Goal: Task Accomplishment & Management: Manage account settings

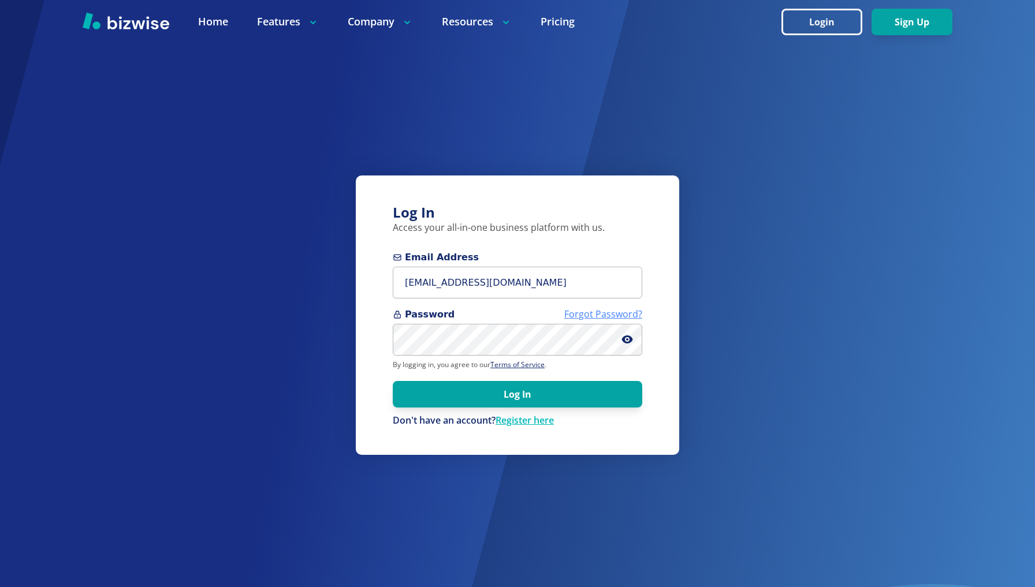
type input "[EMAIL_ADDRESS][DOMAIN_NAME]"
click at [622, 316] on link "Forgot Password?" at bounding box center [603, 314] width 78 height 13
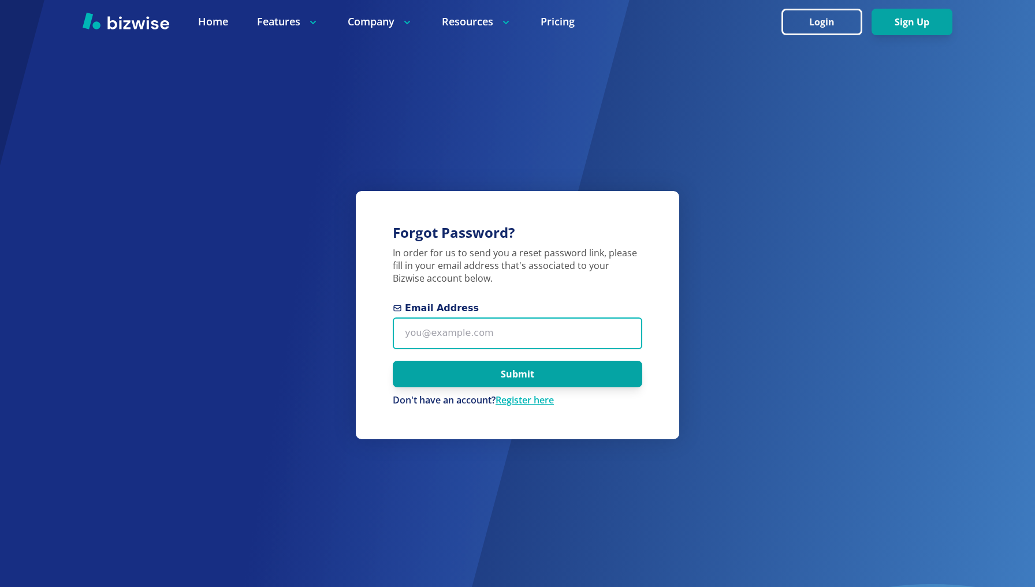
click at [516, 340] on input "Email Address" at bounding box center [517, 334] width 249 height 32
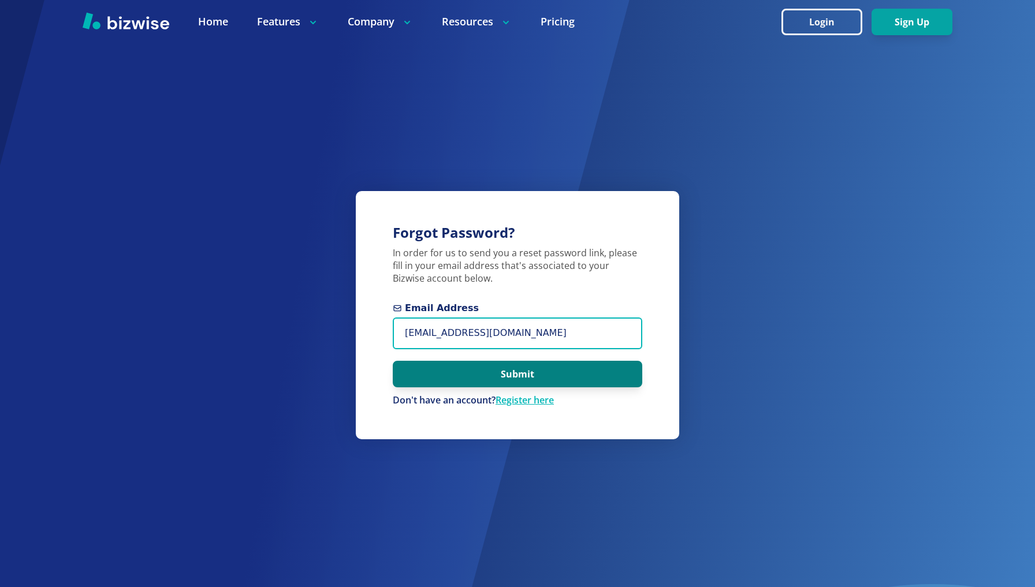
type input "[EMAIL_ADDRESS][DOMAIN_NAME]"
click at [549, 379] on button "Submit" at bounding box center [517, 374] width 249 height 27
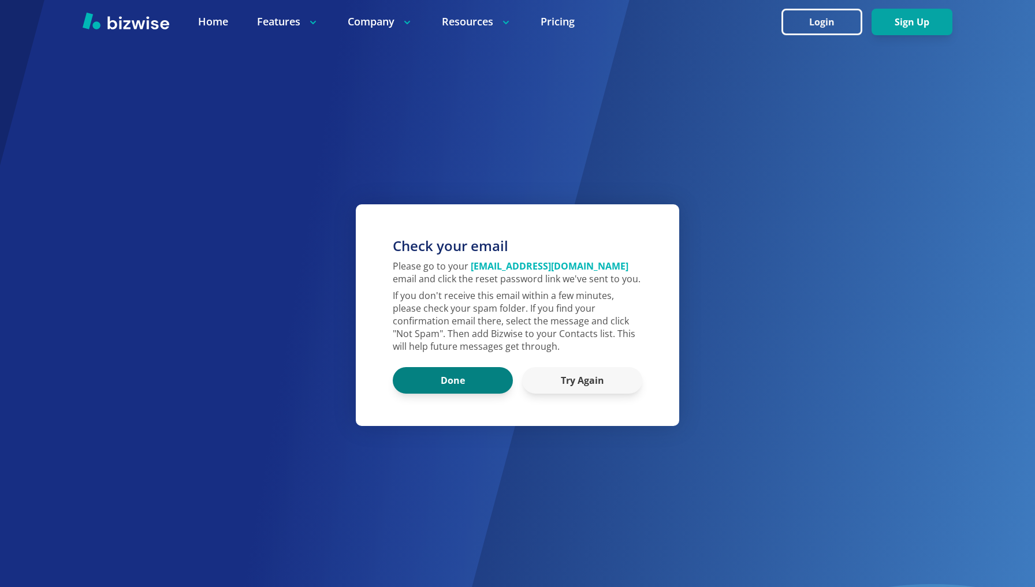
click at [482, 381] on button "Done" at bounding box center [453, 380] width 120 height 27
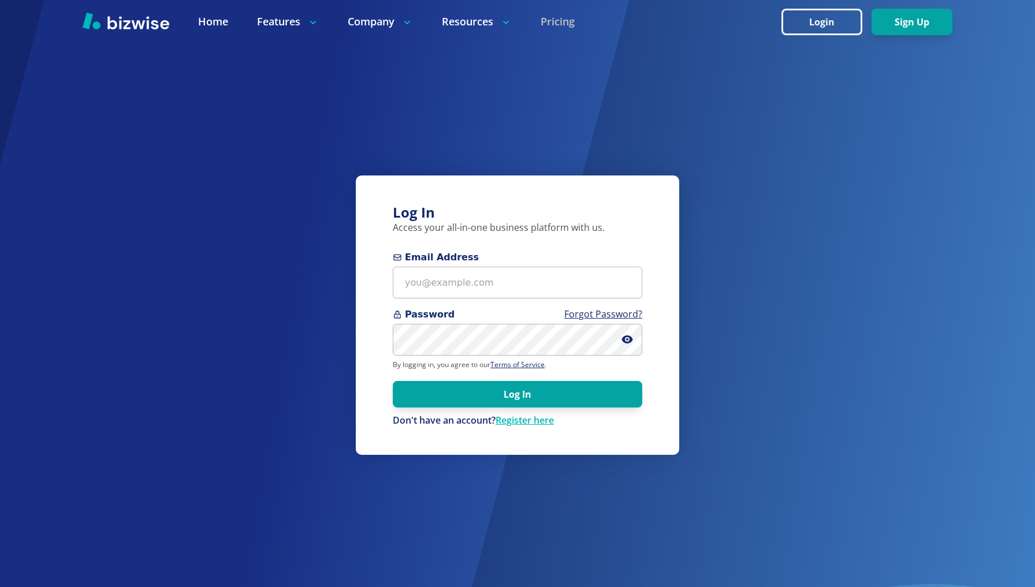
click at [551, 25] on link "Pricing" at bounding box center [558, 21] width 34 height 14
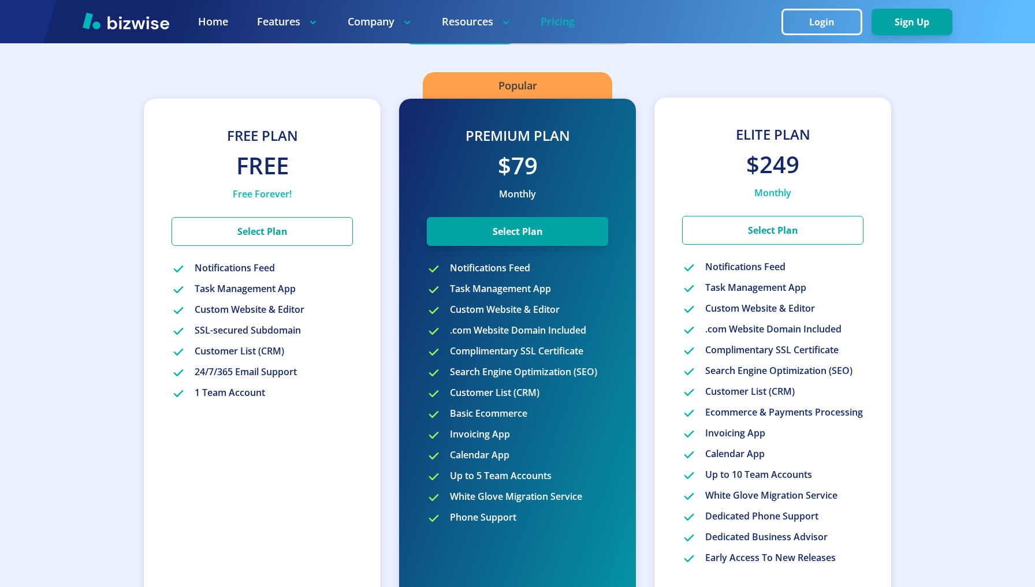
scroll to position [385, 0]
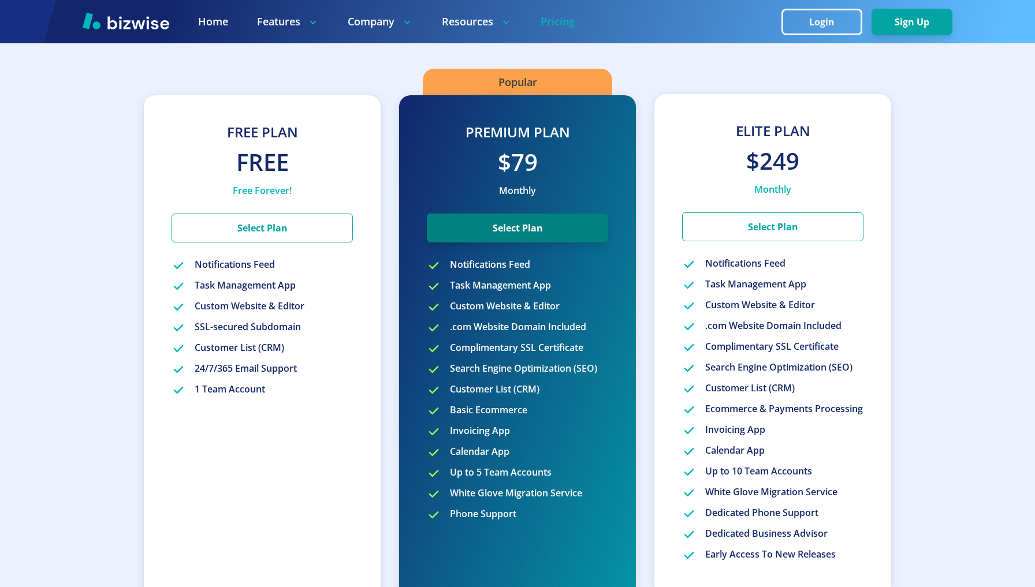
click at [544, 230] on button "Select Plan" at bounding box center [517, 228] width 181 height 29
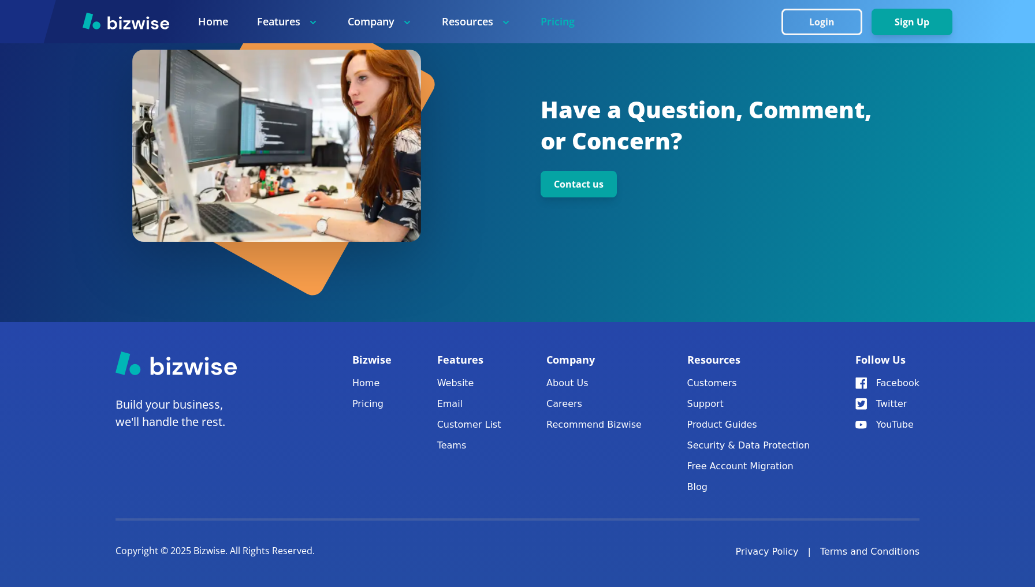
scroll to position [1461, 0]
click at [461, 382] on link "Website" at bounding box center [469, 384] width 64 height 16
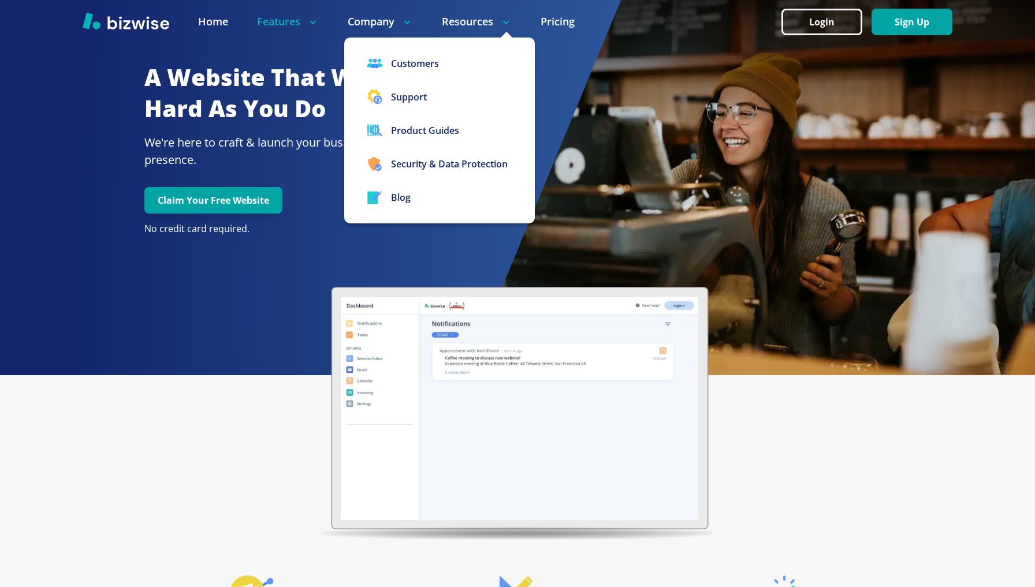
click at [493, 17] on p "Resources" at bounding box center [477, 21] width 70 height 14
click at [449, 132] on link "Product Guides" at bounding box center [439, 130] width 191 height 33
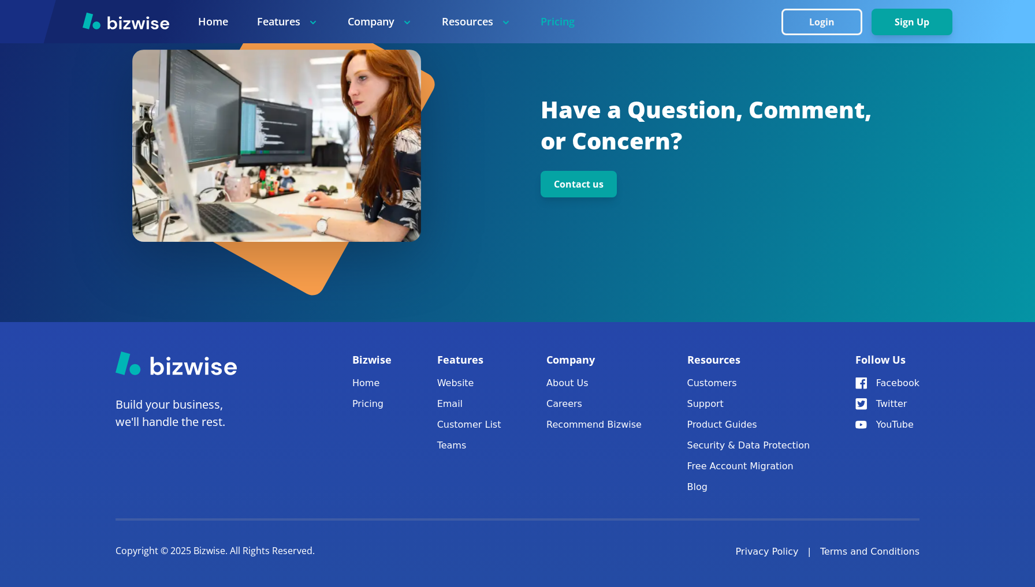
scroll to position [1461, 0]
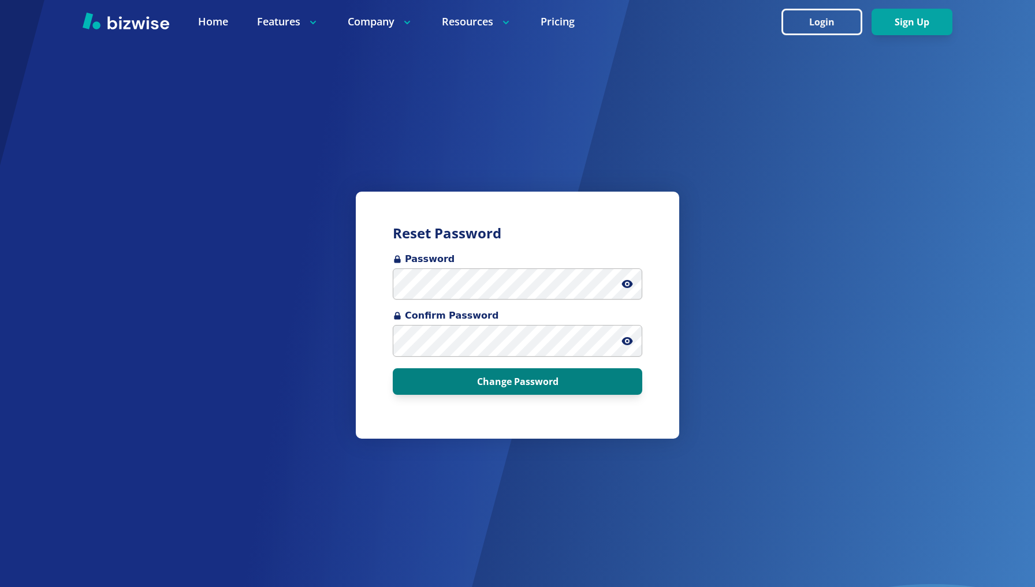
click at [546, 383] on button "Change Password" at bounding box center [517, 381] width 249 height 27
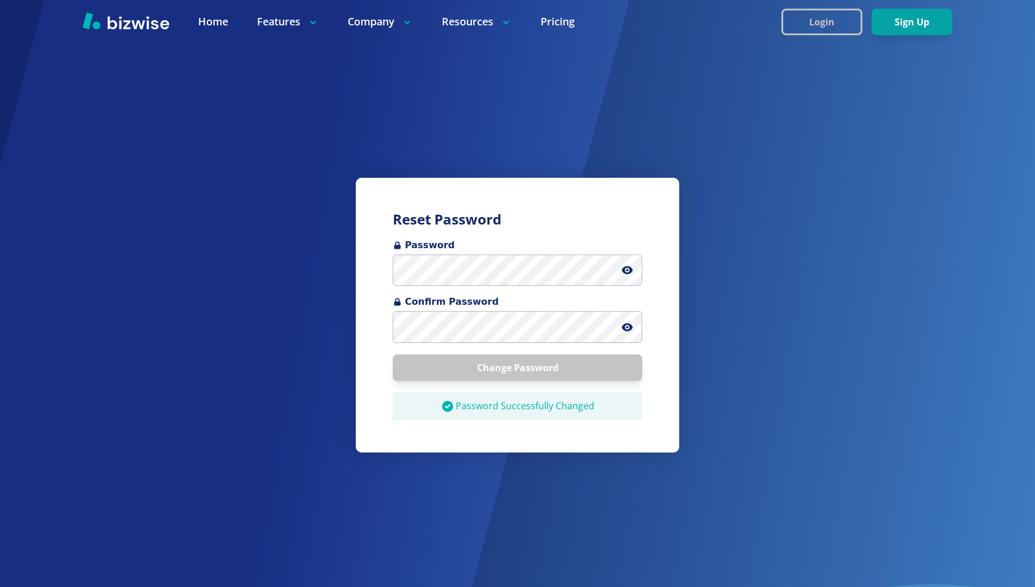
click at [823, 20] on button "Login" at bounding box center [821, 22] width 81 height 27
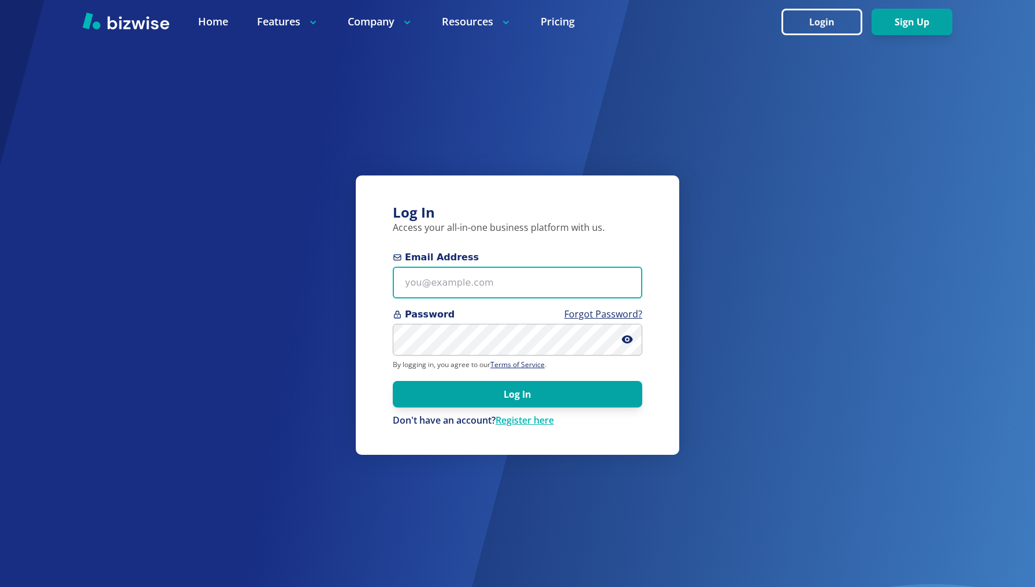
type input "[EMAIL_ADDRESS][DOMAIN_NAME]"
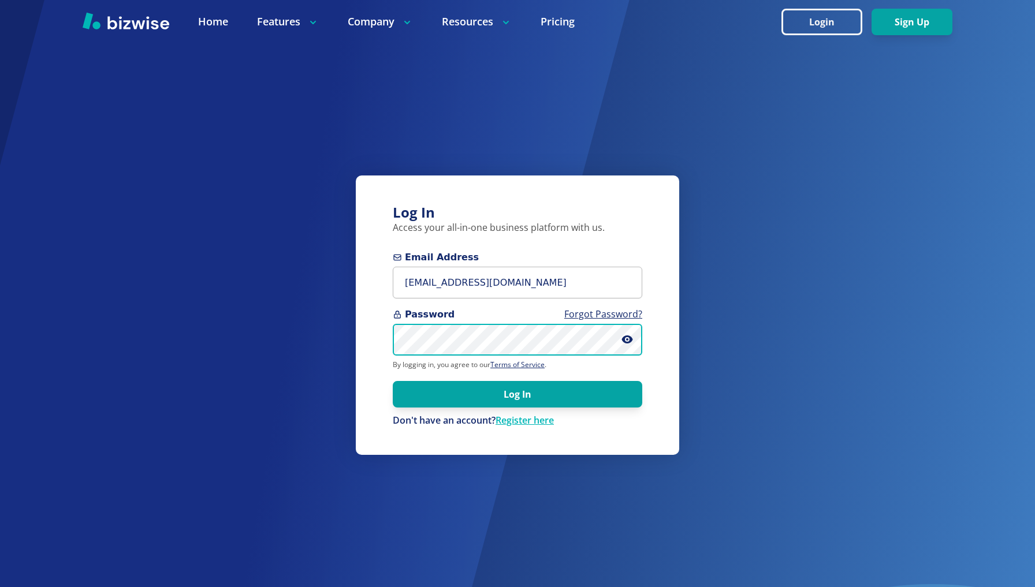
click at [517, 394] on button "Log In" at bounding box center [517, 394] width 249 height 27
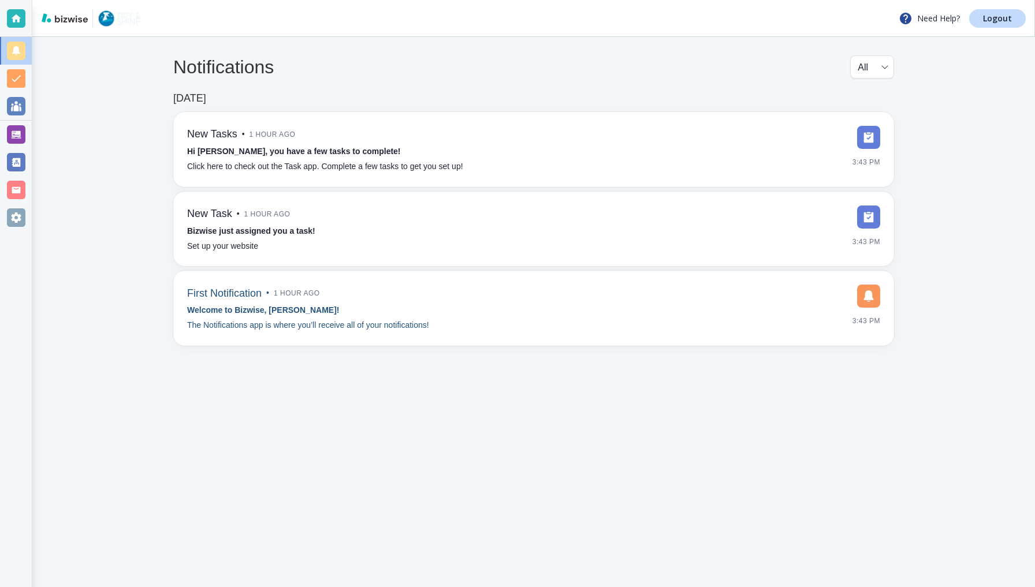
click at [531, 300] on div "First Notification • 1 hour ago Welcome to Bizwise, [PERSON_NAME]! The Notifica…" at bounding box center [533, 308] width 693 height 47
click at [532, 233] on div "New Task • 1 hour ago Bizwise just assigned you a task! Set up your website 3:4…" at bounding box center [533, 229] width 693 height 47
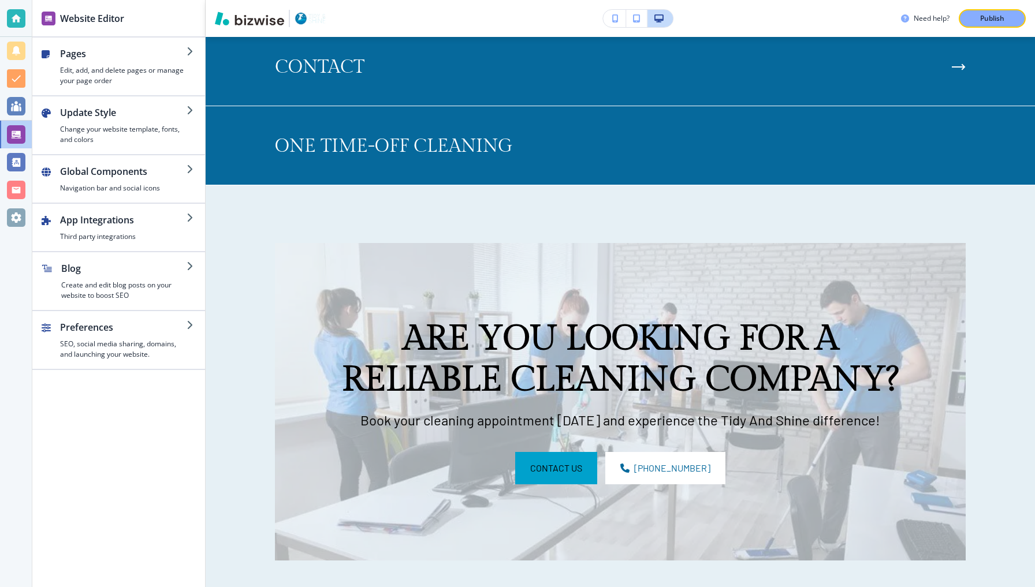
scroll to position [6222, 0]
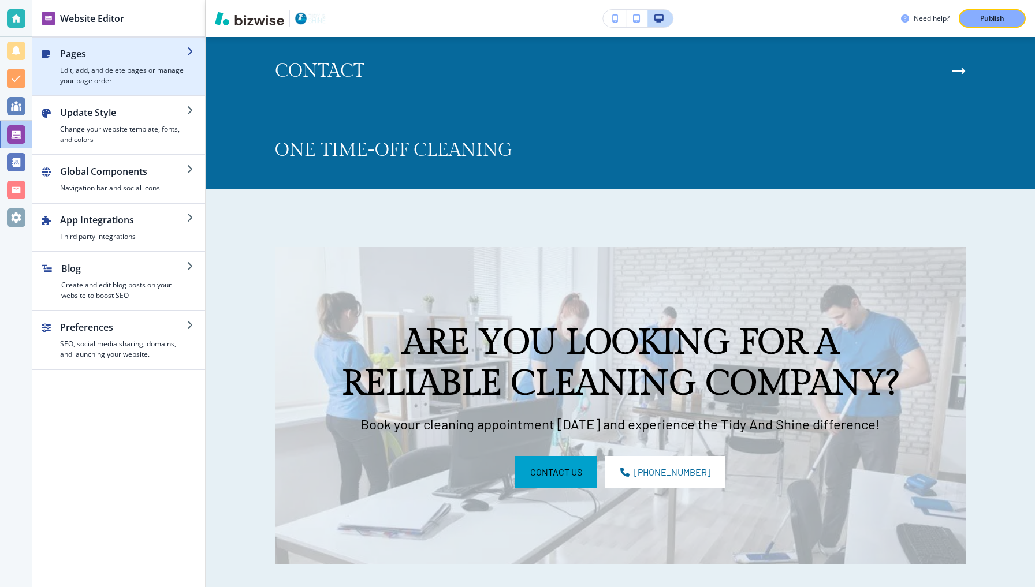
click at [50, 72] on div "button" at bounding box center [46, 68] width 9 height 36
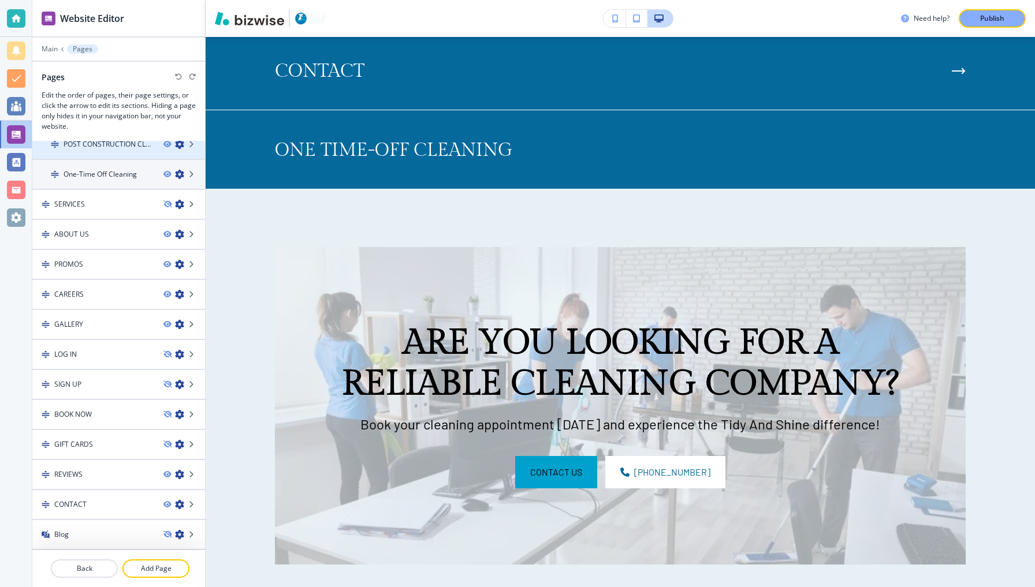
scroll to position [132, 0]
click at [13, 102] on div at bounding box center [16, 106] width 18 height 18
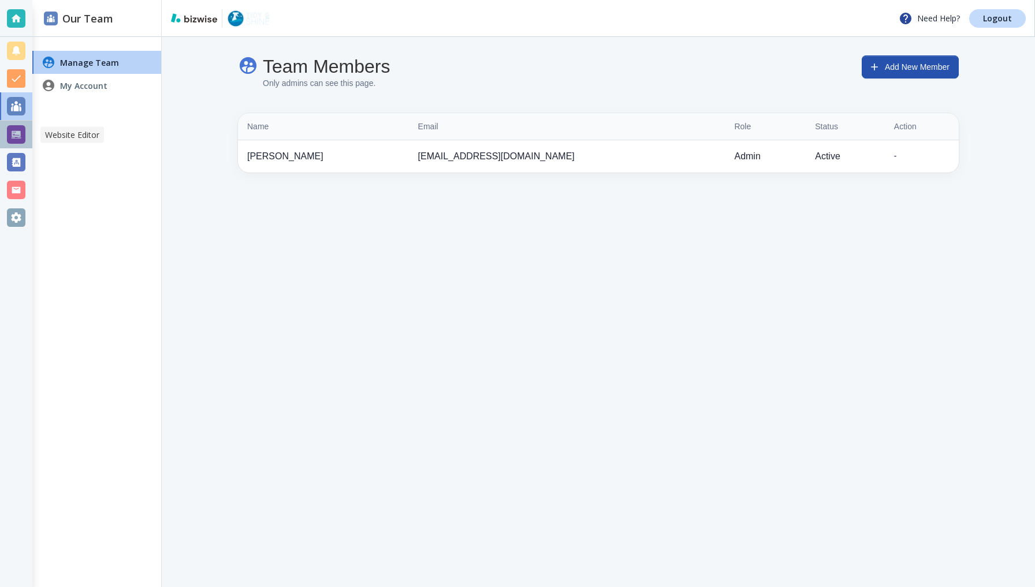
click at [10, 134] on div at bounding box center [16, 134] width 18 height 18
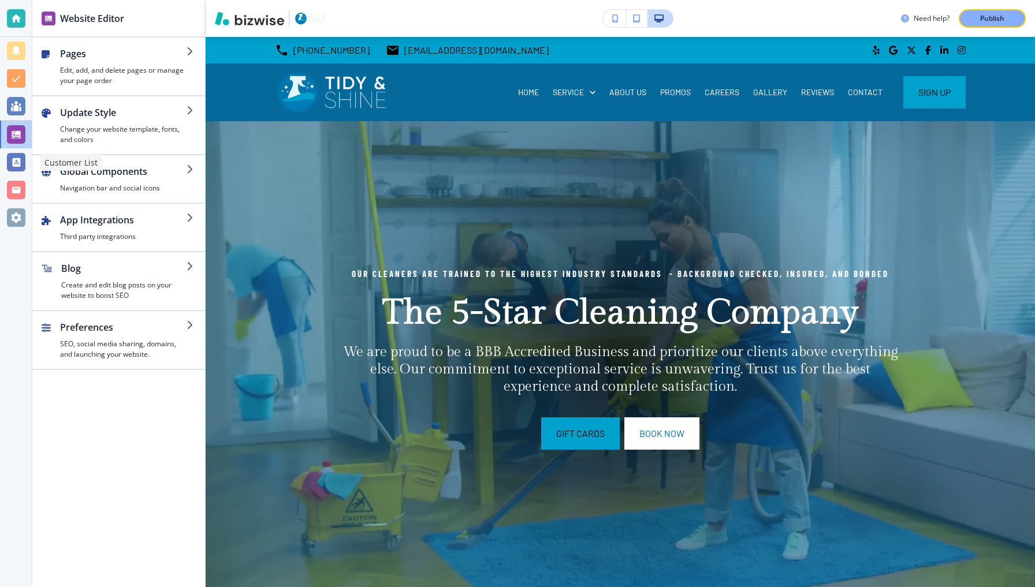
click at [12, 159] on div at bounding box center [16, 162] width 18 height 18
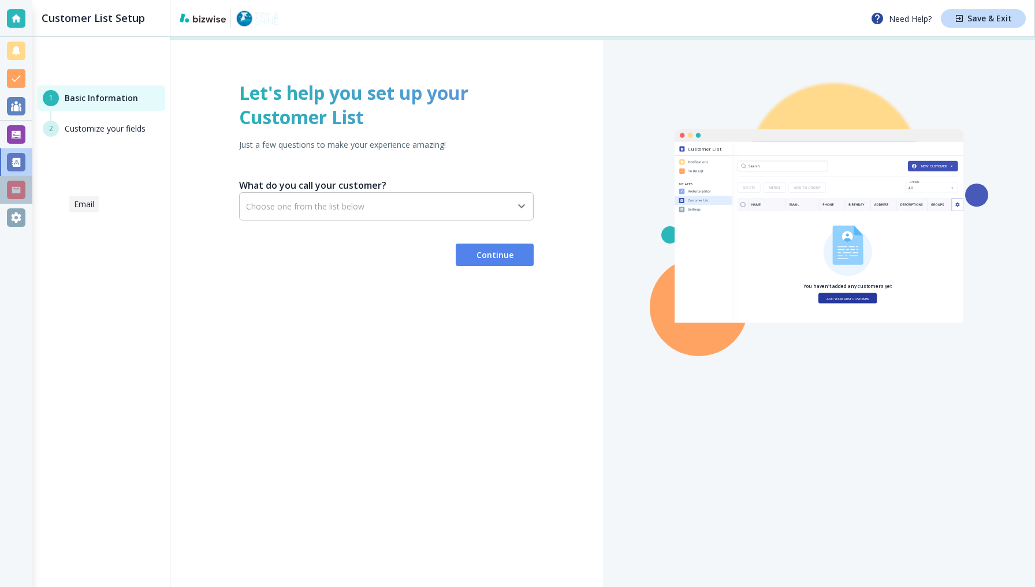
click at [12, 190] on div at bounding box center [16, 190] width 18 height 18
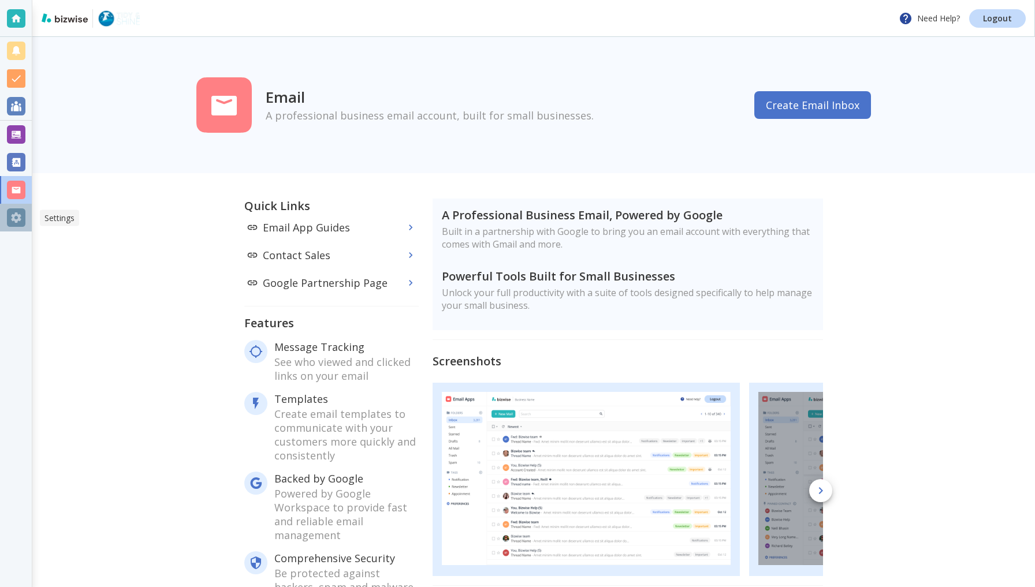
click at [12, 215] on div at bounding box center [16, 217] width 18 height 18
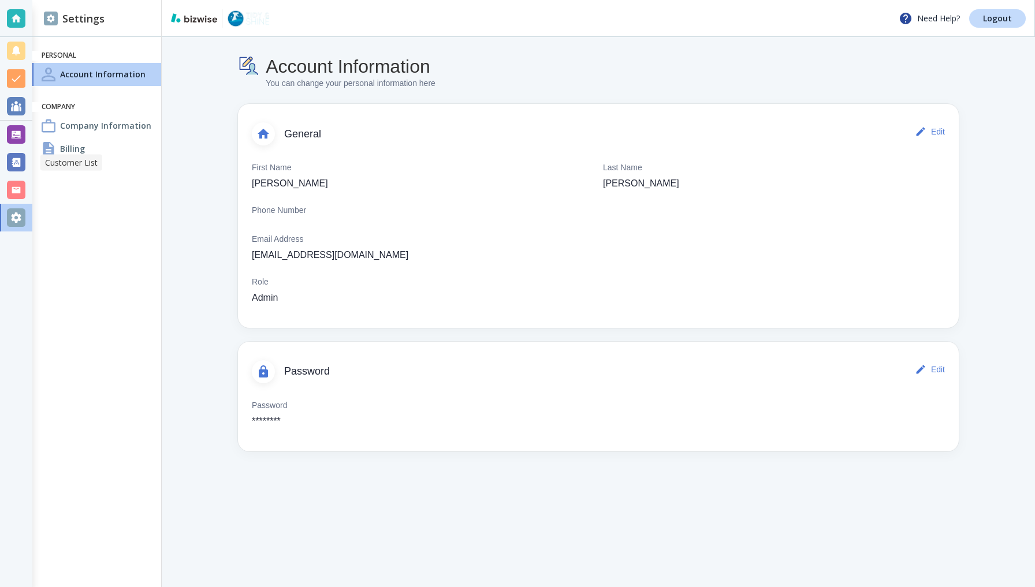
click at [14, 158] on div at bounding box center [16, 162] width 18 height 18
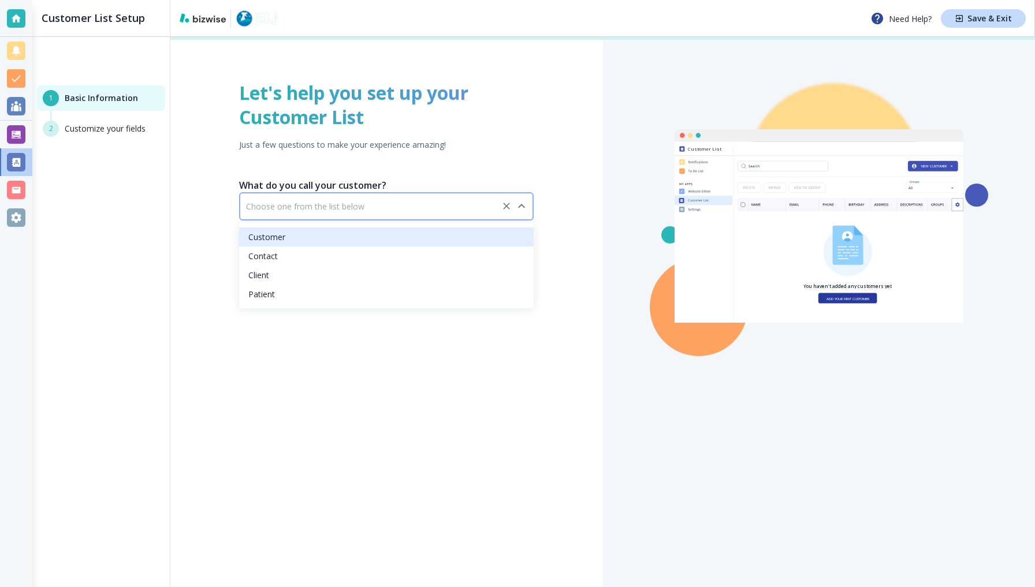
click at [325, 208] on input "text" at bounding box center [371, 207] width 250 height 10
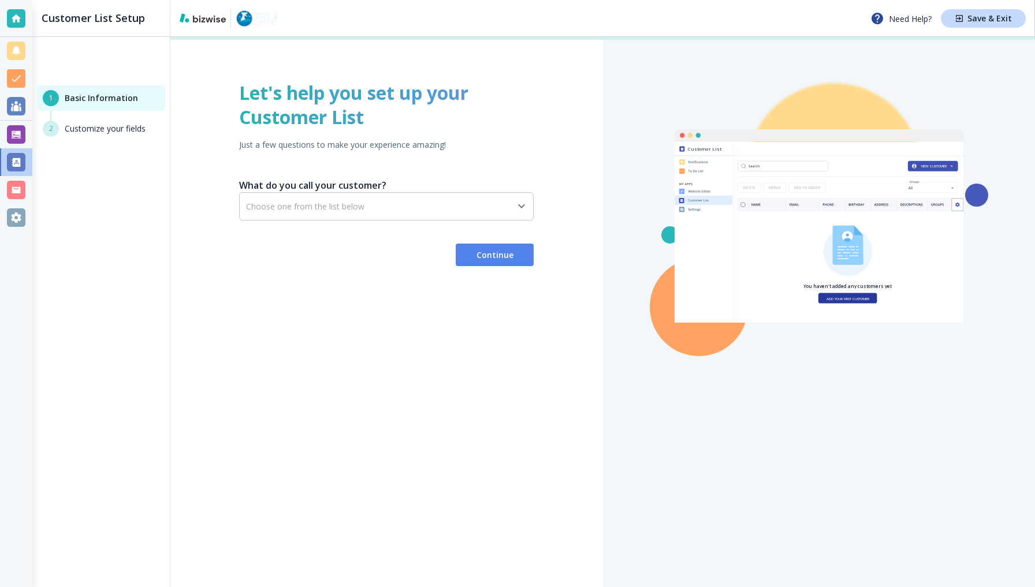
click at [104, 133] on div "2 Customize your fields" at bounding box center [101, 129] width 128 height 16
click at [21, 132] on div at bounding box center [16, 134] width 18 height 18
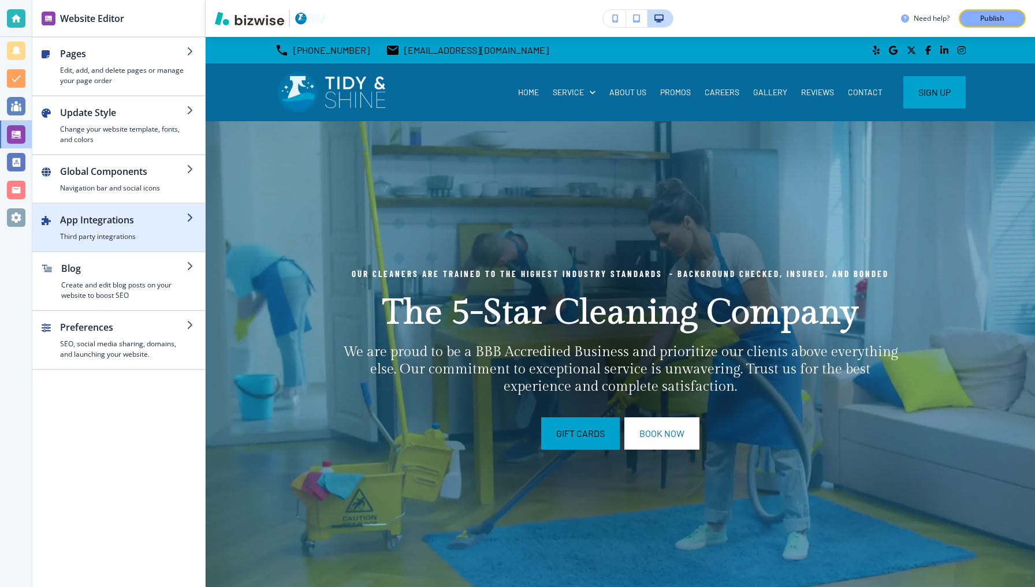
click at [111, 236] on h4 "Third party integrations" at bounding box center [123, 237] width 126 height 10
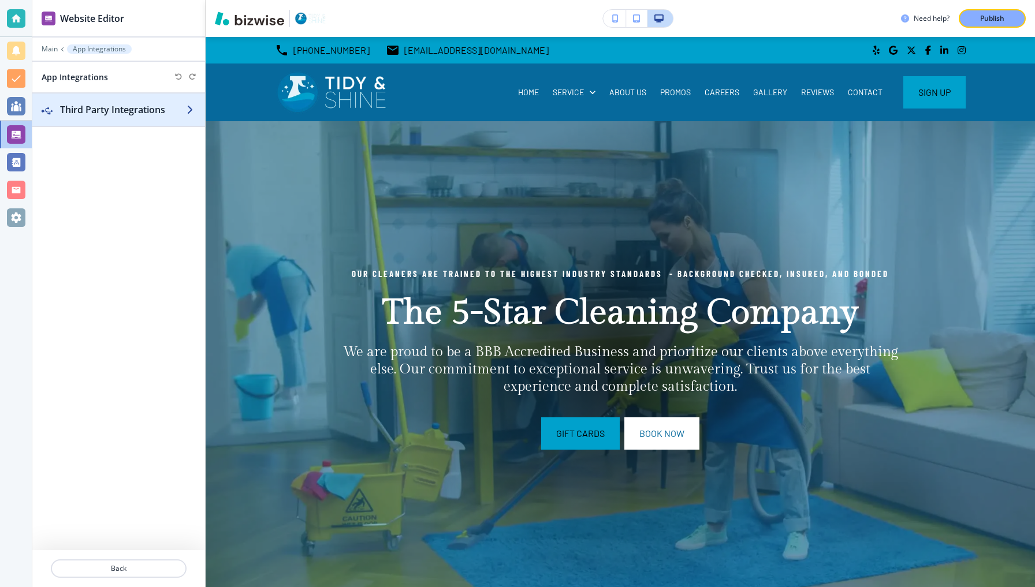
click at [119, 121] on div "button" at bounding box center [118, 121] width 173 height 9
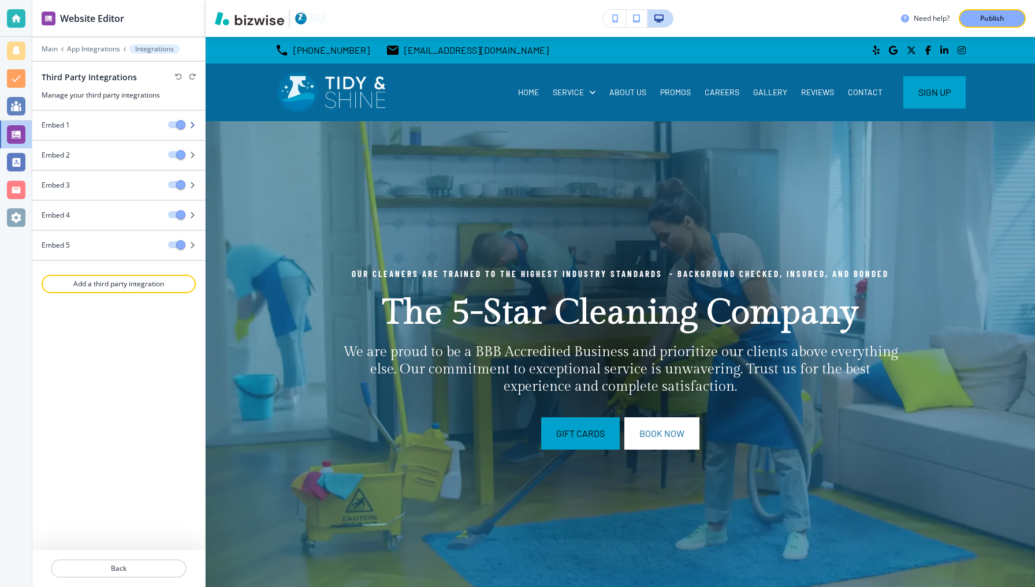
click at [119, 121] on div "Embed 1" at bounding box center [95, 125] width 126 height 10
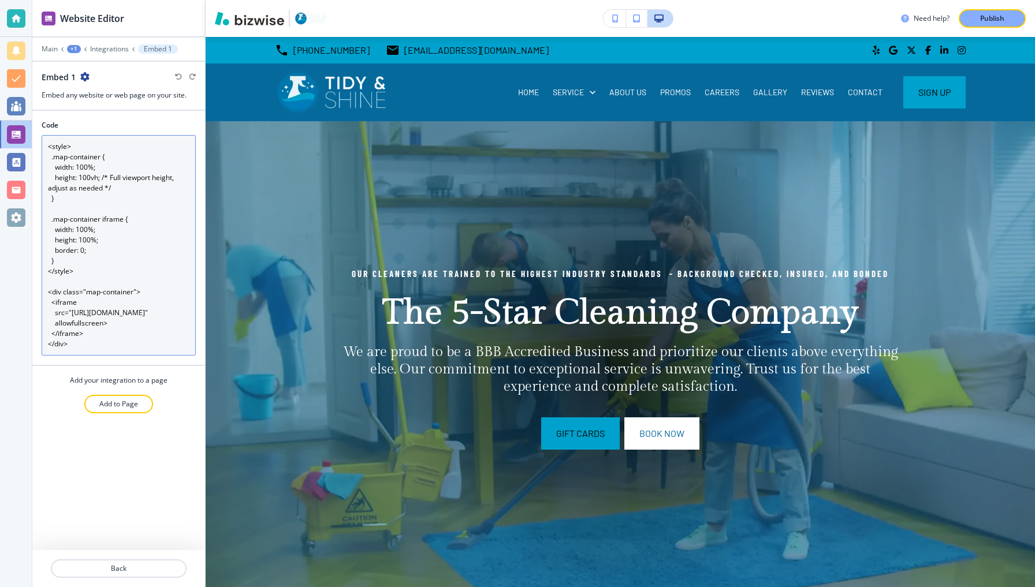
scroll to position [31, 0]
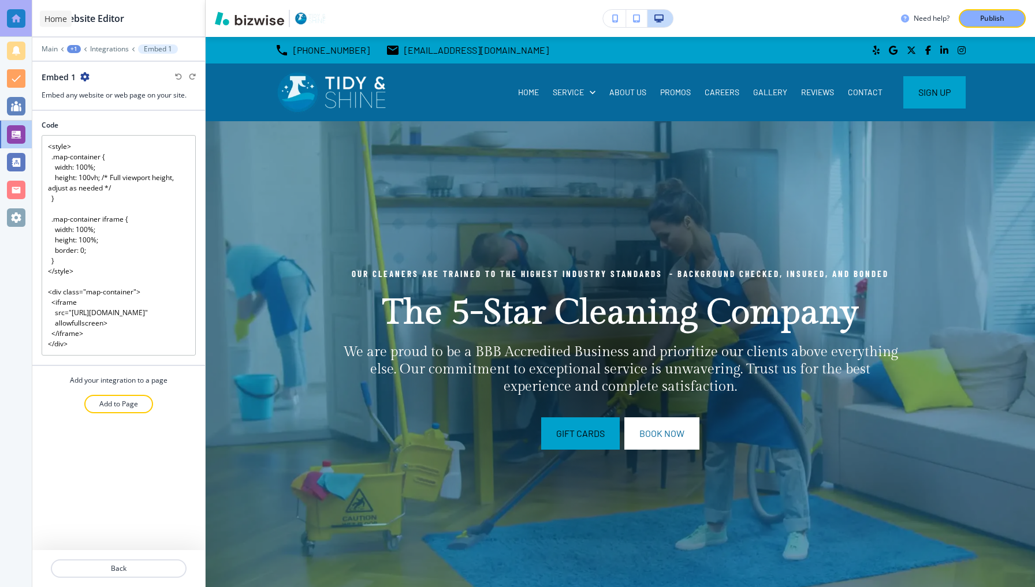
click at [19, 13] on div at bounding box center [16, 18] width 18 height 18
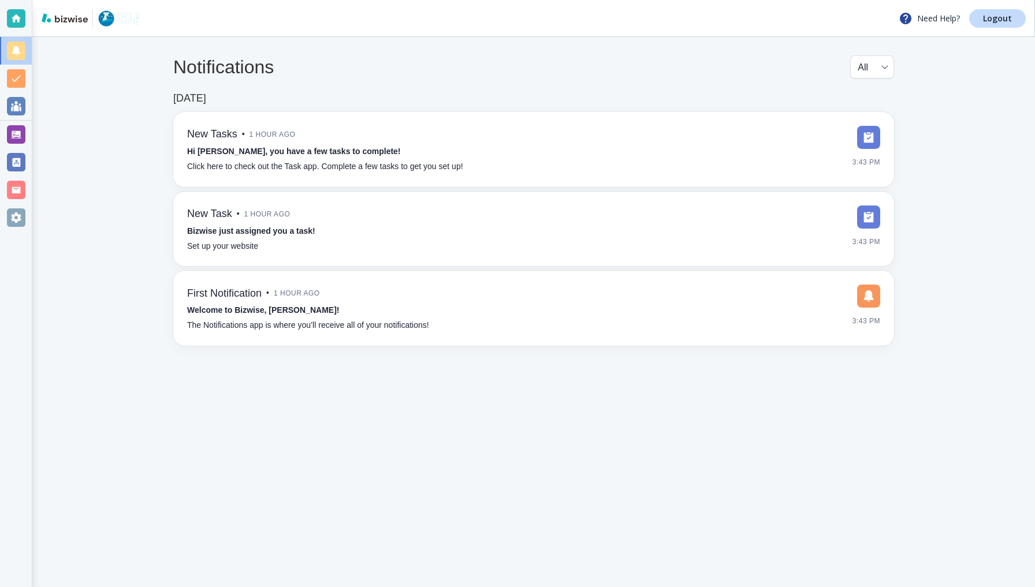
click at [678, 3] on div "Need Help? Logout" at bounding box center [533, 18] width 1002 height 37
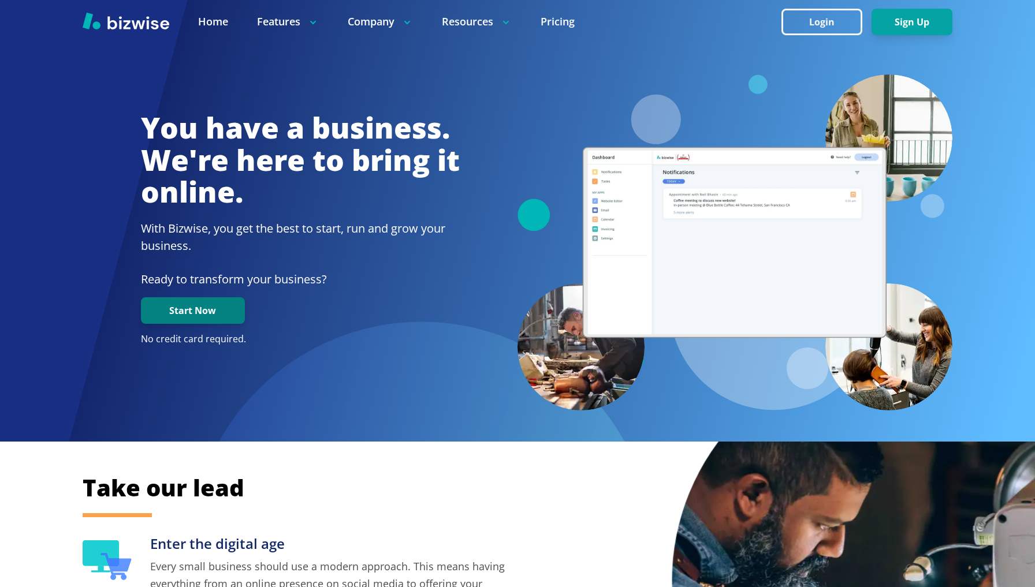
click at [208, 305] on button "Start Now" at bounding box center [193, 310] width 104 height 27
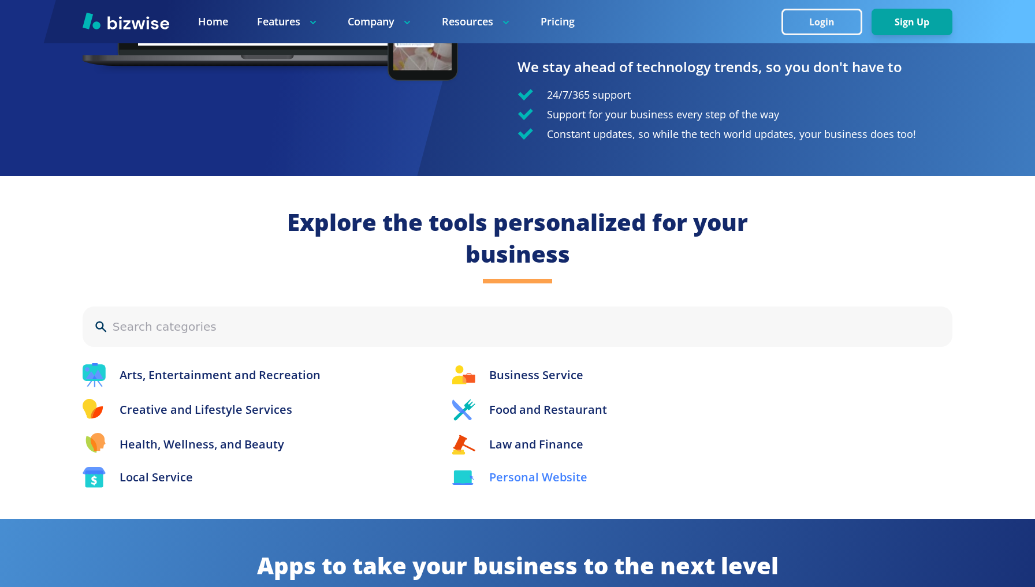
scroll to position [1120, 0]
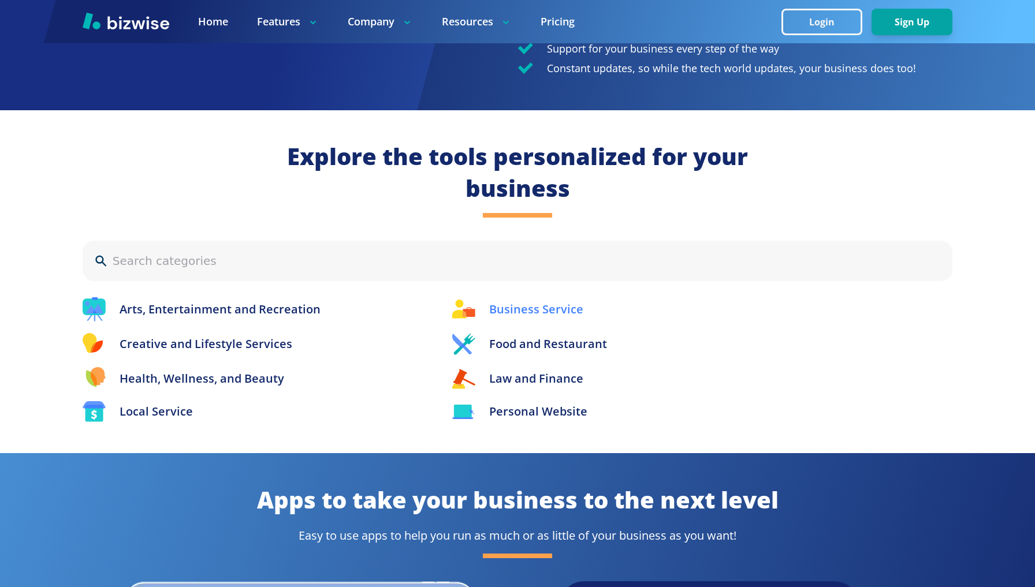
click at [516, 303] on p "Business Service" at bounding box center [536, 309] width 94 height 17
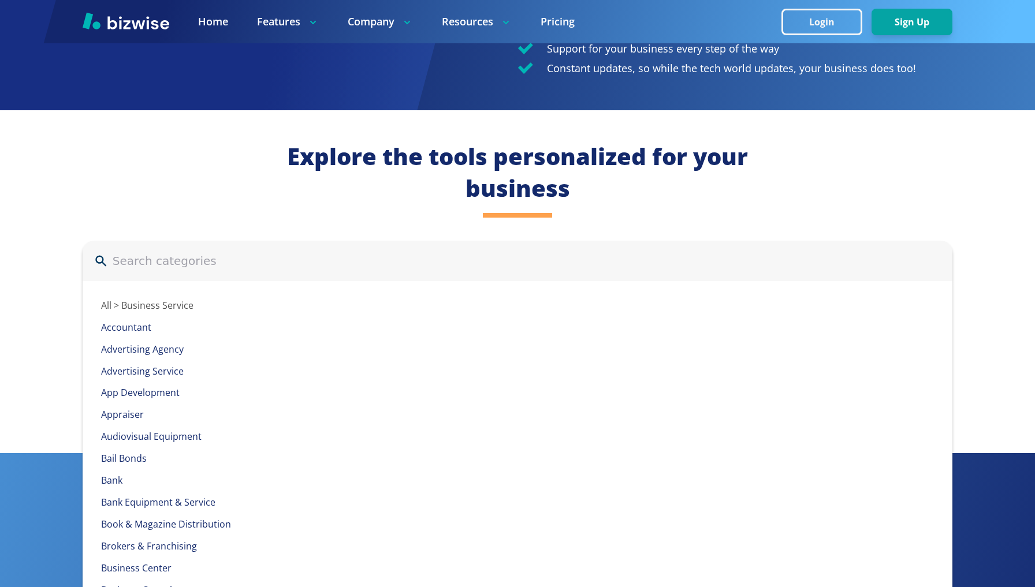
scroll to position [1314, 0]
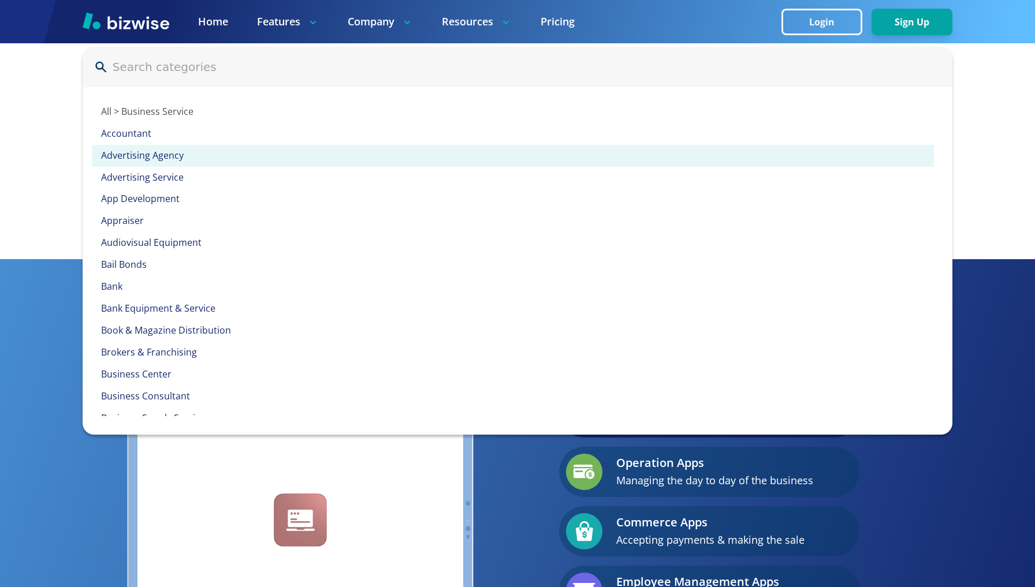
click at [165, 153] on p "Advertising Agency" at bounding box center [517, 156] width 832 height 13
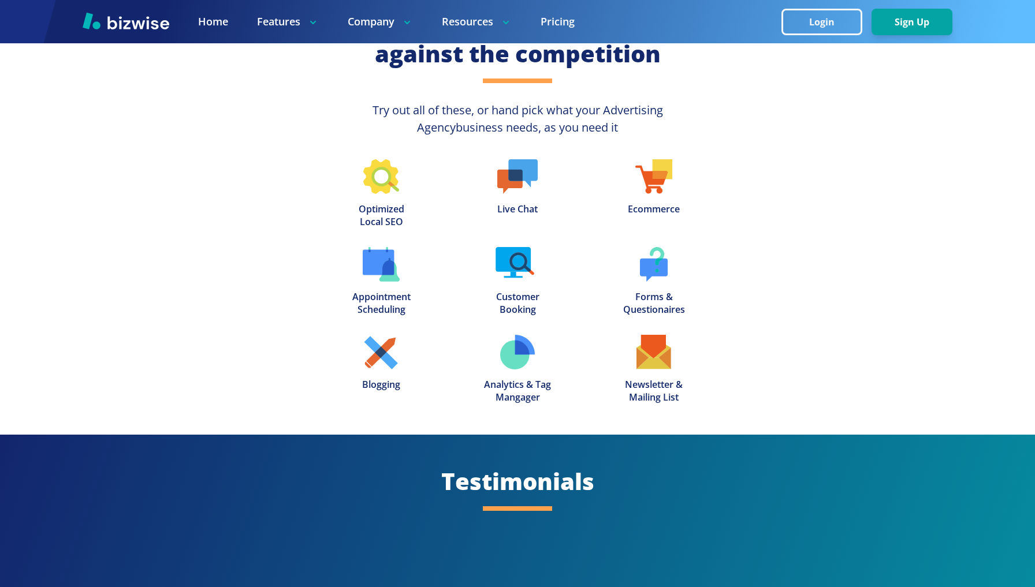
scroll to position [1596, 0]
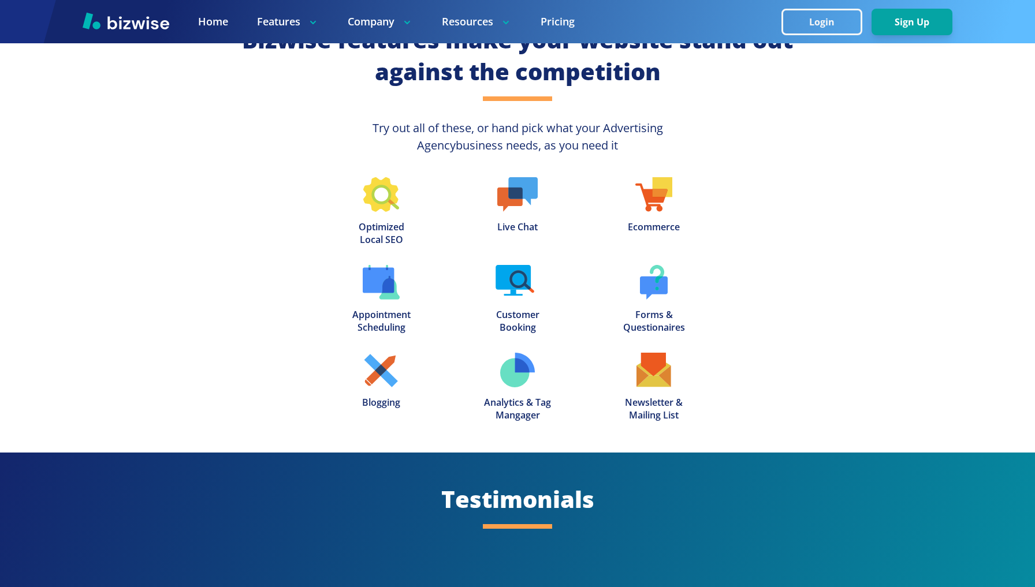
click at [516, 202] on img at bounding box center [517, 194] width 41 height 35
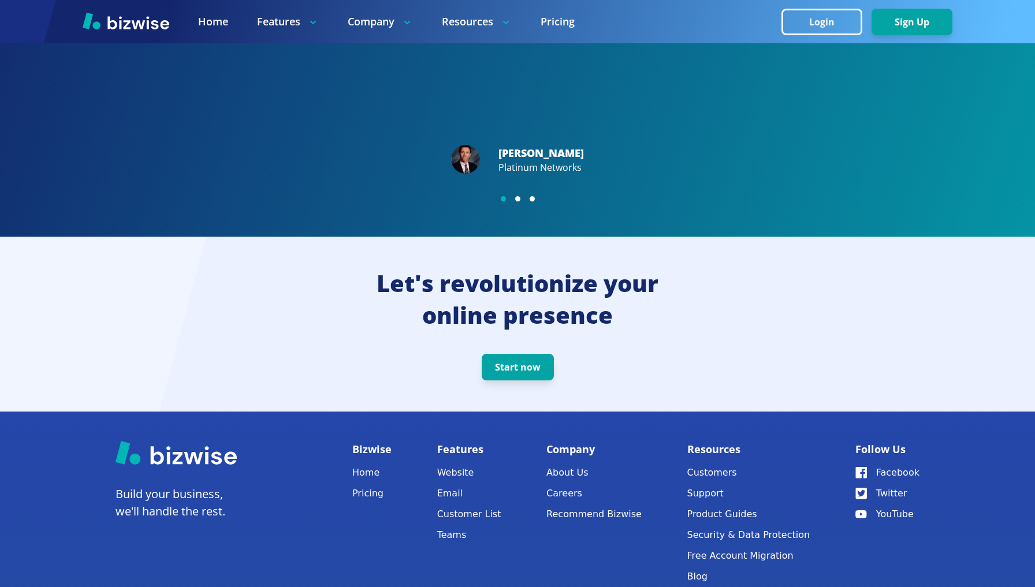
scroll to position [2257, 0]
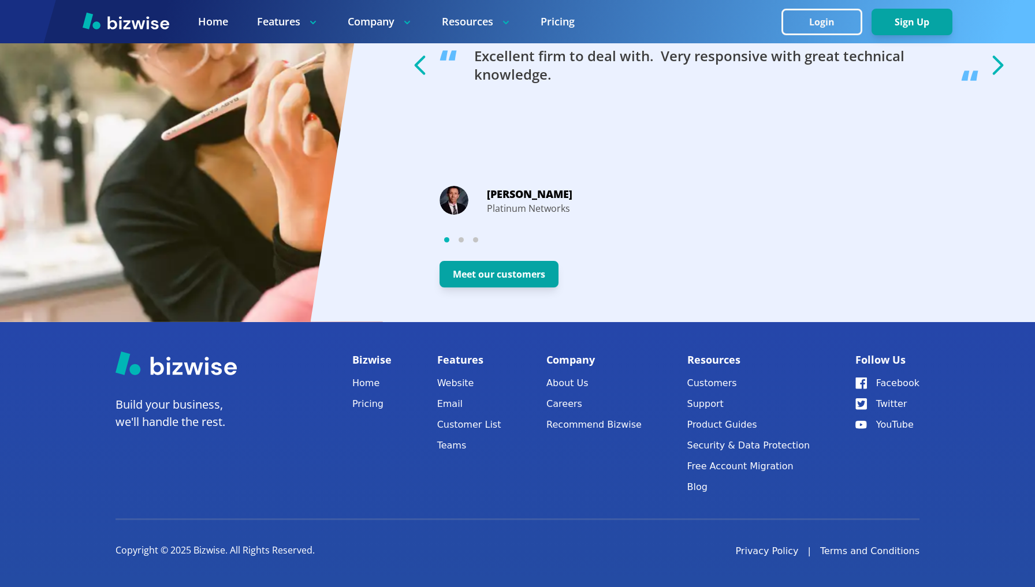
scroll to position [1314, 0]
